Goal: Task Accomplishment & Management: Complete application form

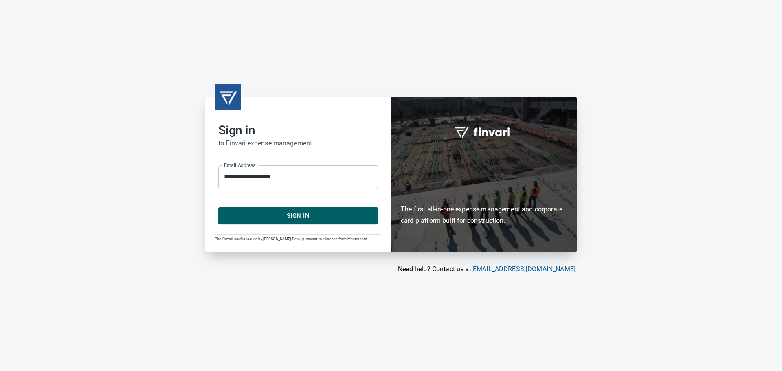
click at [301, 218] on span "Sign In" at bounding box center [298, 216] width 142 height 11
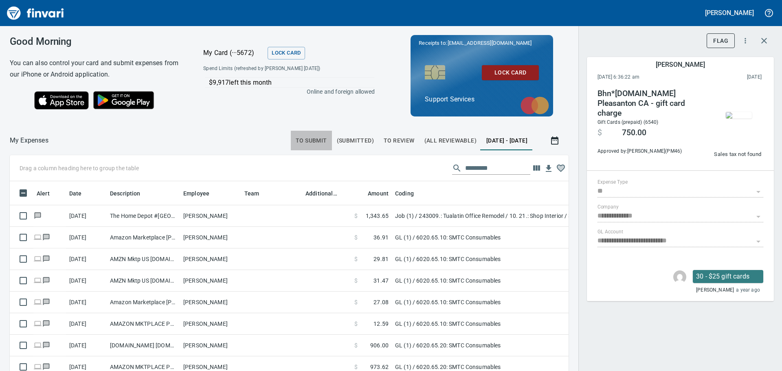
click at [296, 143] on span "To Submit" at bounding box center [311, 141] width 31 height 10
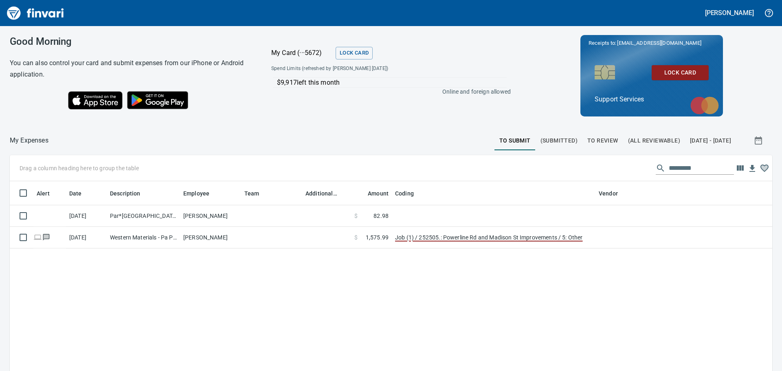
scroll to position [275, 750]
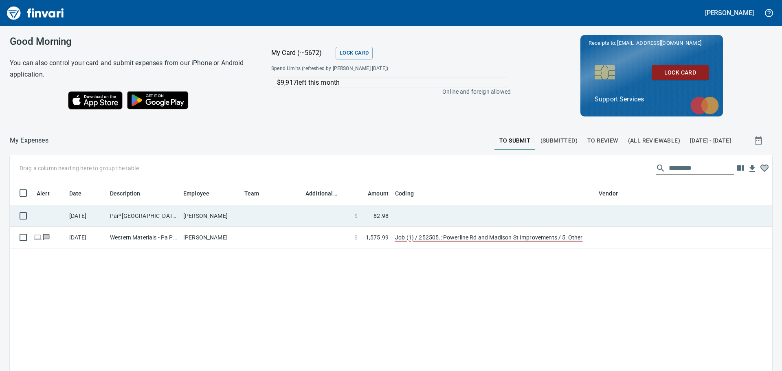
click at [439, 212] on td at bounding box center [494, 216] width 204 height 22
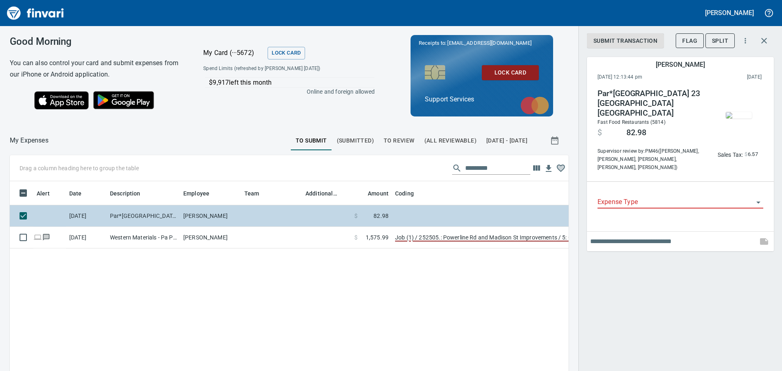
scroll to position [269, 547]
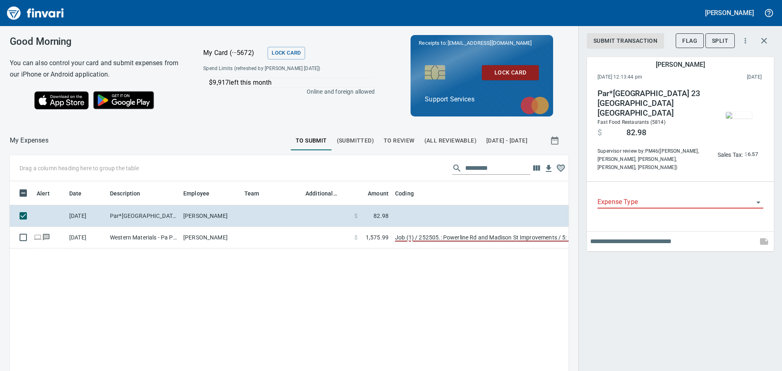
click at [754, 198] on icon "Open" at bounding box center [759, 203] width 10 height 10
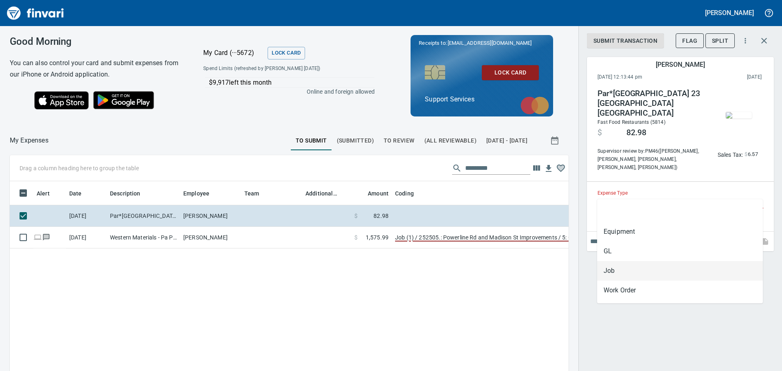
click at [617, 275] on li "Job" at bounding box center [680, 271] width 166 height 20
type input "***"
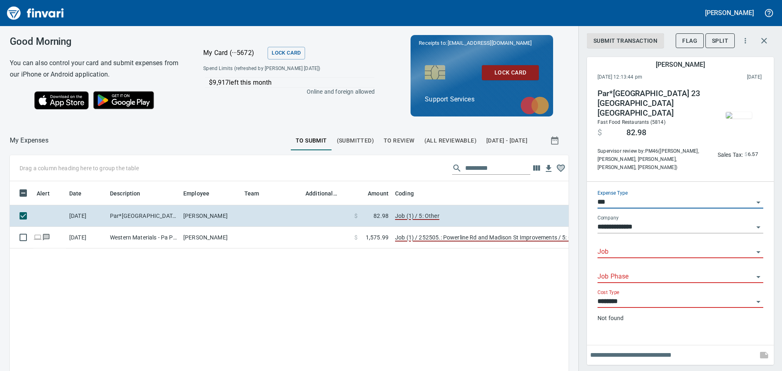
click at [622, 240] on div "Job" at bounding box center [681, 249] width 166 height 18
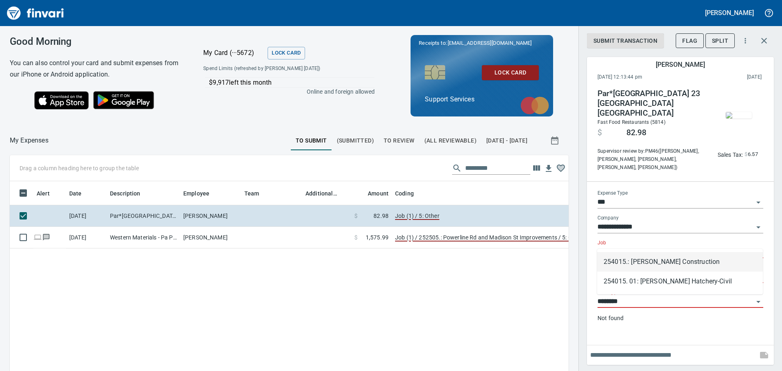
click at [722, 262] on li "254015.: [PERSON_NAME] Construction" at bounding box center [680, 262] width 166 height 20
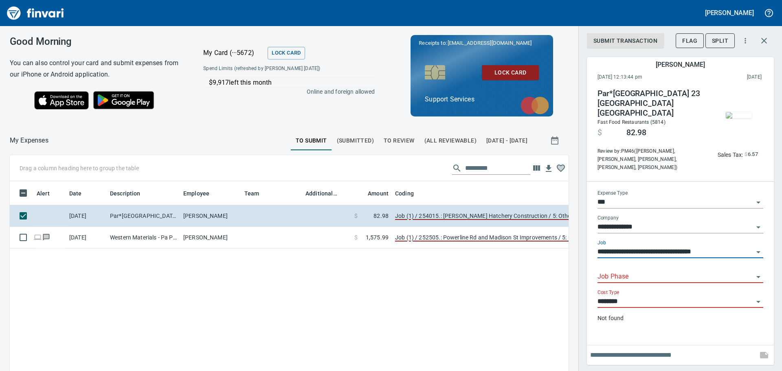
type input "**********"
click at [638, 271] on input "Job Phase" at bounding box center [676, 276] width 156 height 11
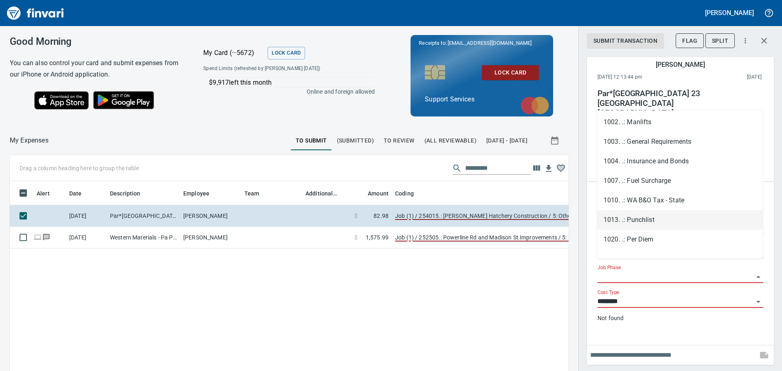
scroll to position [70, 0]
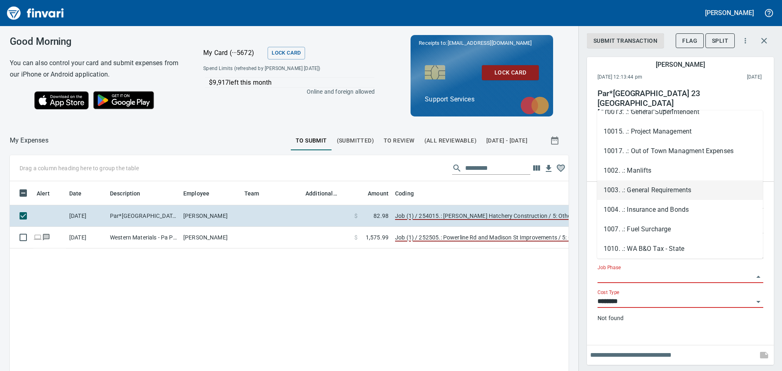
click at [648, 189] on li "1003. .: General Requirements" at bounding box center [680, 190] width 166 height 20
type input "**********"
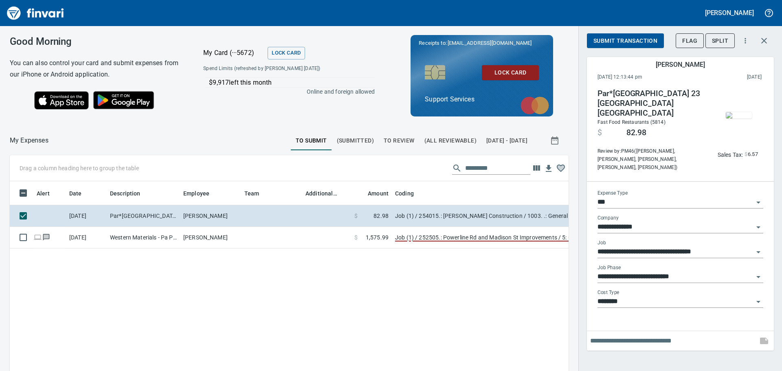
click at [620, 334] on input "text" at bounding box center [672, 340] width 164 height 13
type input "**********"
click at [758, 332] on button "button" at bounding box center [765, 341] width 20 height 20
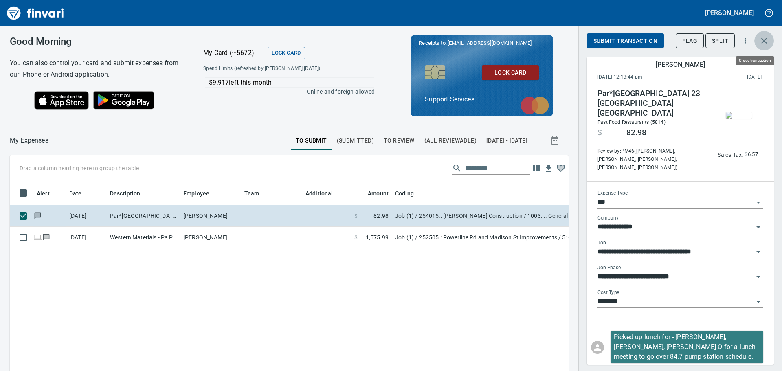
click at [771, 41] on button "button" at bounding box center [765, 41] width 20 height 20
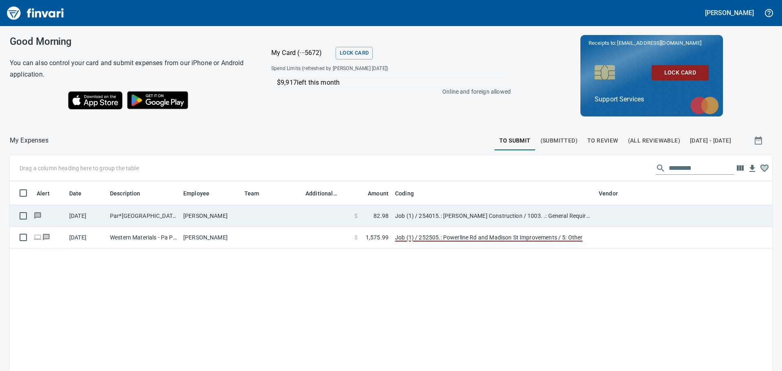
click at [583, 214] on td "Job (1) / 254015.: [PERSON_NAME] Construction / 1003. .: General Requirements /…" at bounding box center [494, 216] width 204 height 22
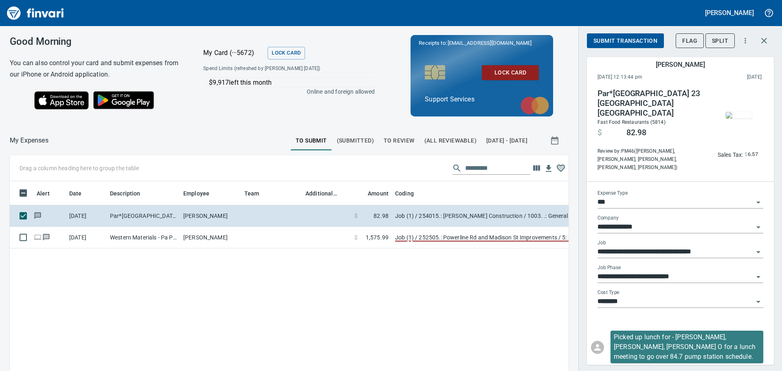
click at [609, 44] on span "Submit Transaction" at bounding box center [626, 41] width 64 height 10
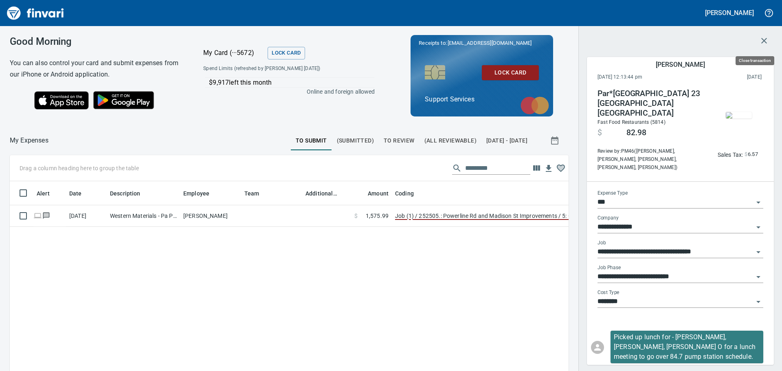
scroll to position [269, 547]
click at [761, 38] on icon "button" at bounding box center [764, 41] width 10 height 10
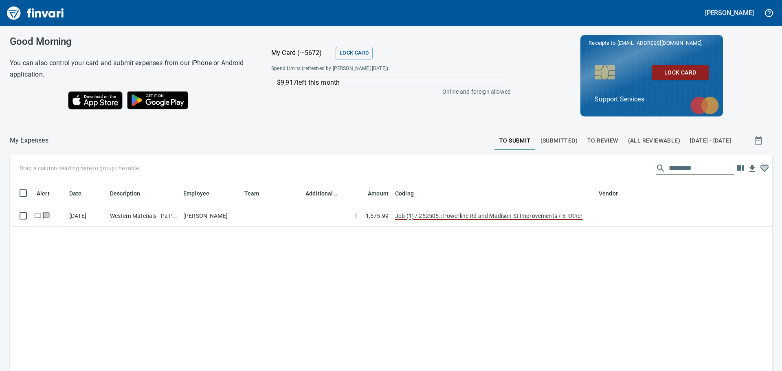
scroll to position [1, 1]
click at [541, 141] on span "(Submitted)" at bounding box center [559, 141] width 37 height 10
click at [587, 143] on span "To Review" at bounding box center [602, 141] width 31 height 10
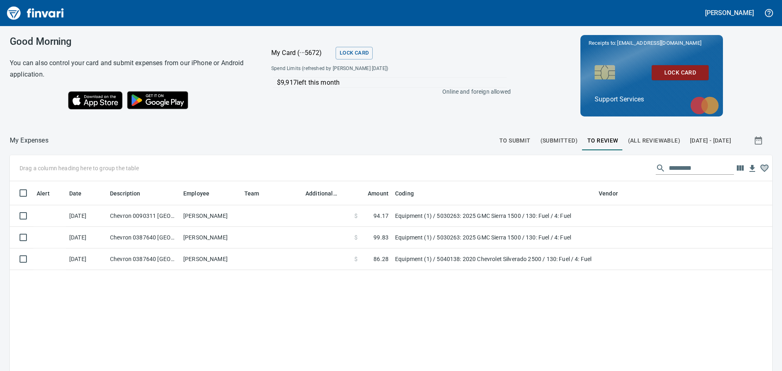
scroll to position [275, 750]
click at [628, 141] on span "(All Reviewable)" at bounding box center [654, 141] width 52 height 10
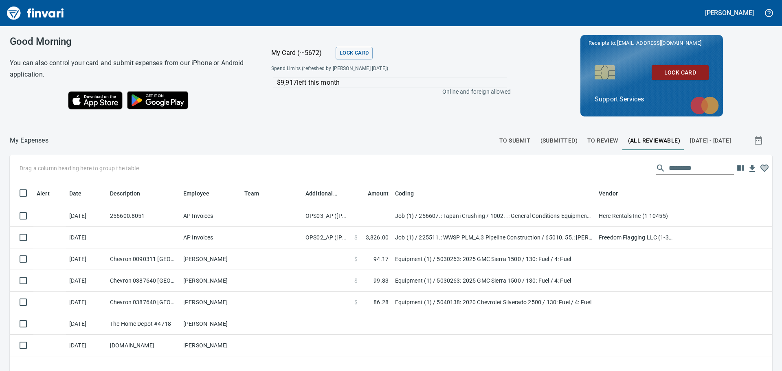
scroll to position [275, 750]
click at [690, 139] on span "[DATE] - [DATE]" at bounding box center [710, 141] width 41 height 10
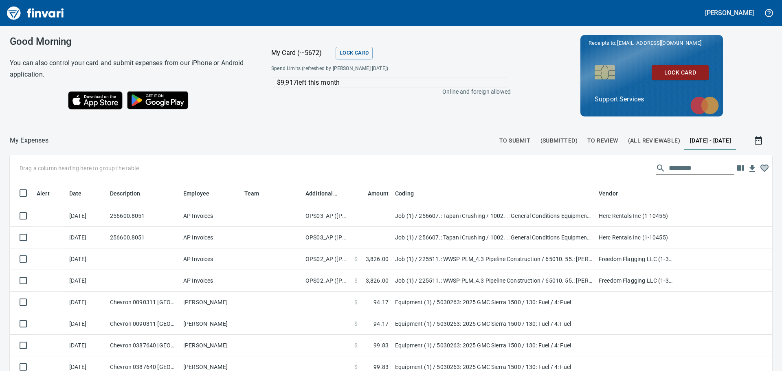
scroll to position [275, 744]
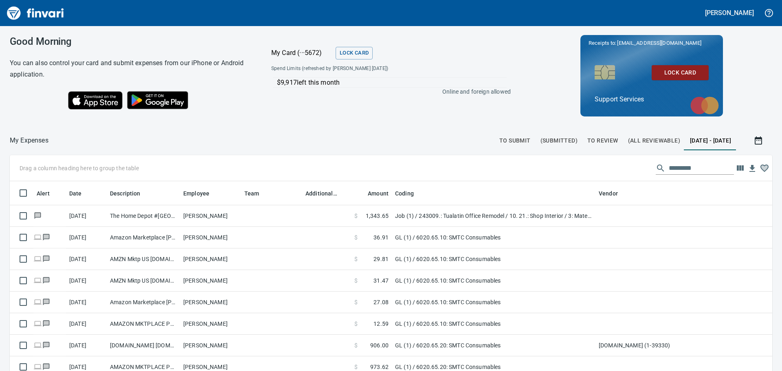
click at [499, 141] on span "To Submit" at bounding box center [514, 141] width 31 height 10
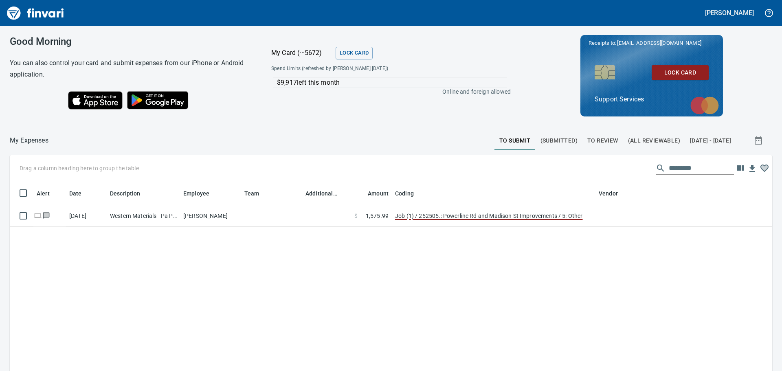
scroll to position [275, 750]
